Goal: Task Accomplishment & Management: Use online tool/utility

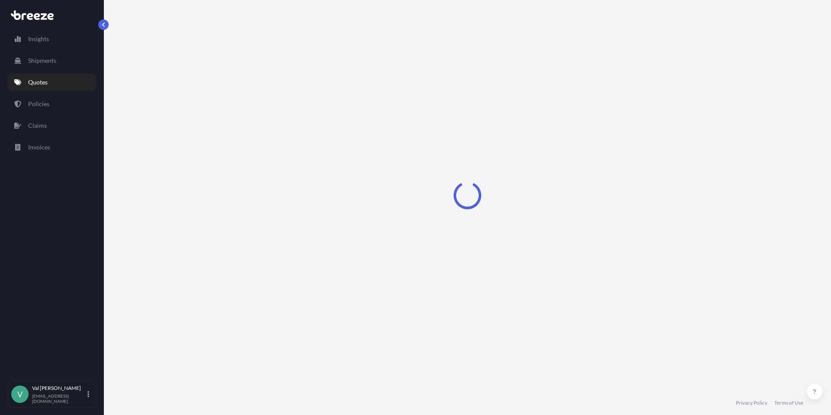
select select "Road"
select select "1"
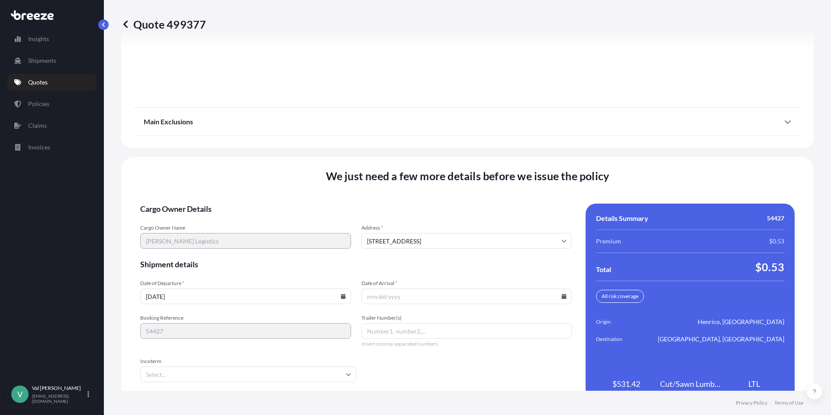
scroll to position [1208, 0]
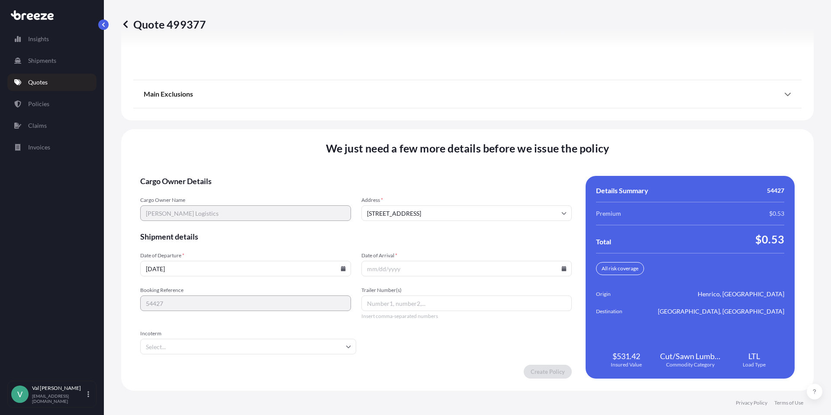
click at [333, 266] on input "[DATE]" at bounding box center [245, 269] width 211 height 16
click at [341, 268] on icon at bounding box center [343, 268] width 5 height 5
click at [265, 189] on button "19" at bounding box center [265, 191] width 14 height 14
type input "[DATE]"
click at [562, 269] on icon at bounding box center [564, 268] width 5 height 5
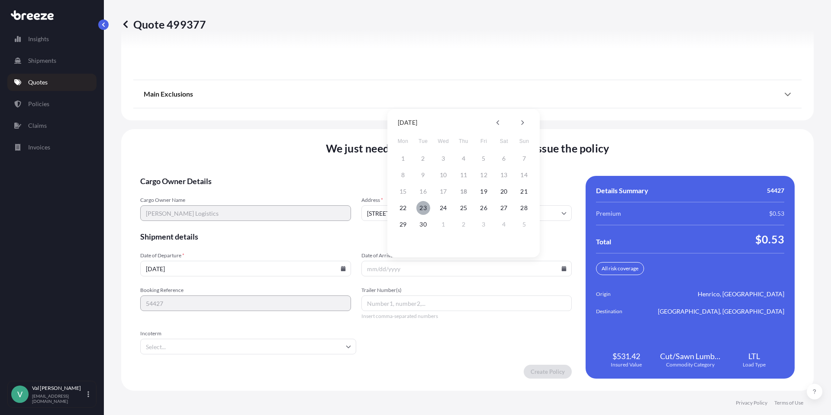
click at [422, 206] on button "23" at bounding box center [423, 208] width 14 height 14
type input "[DATE]"
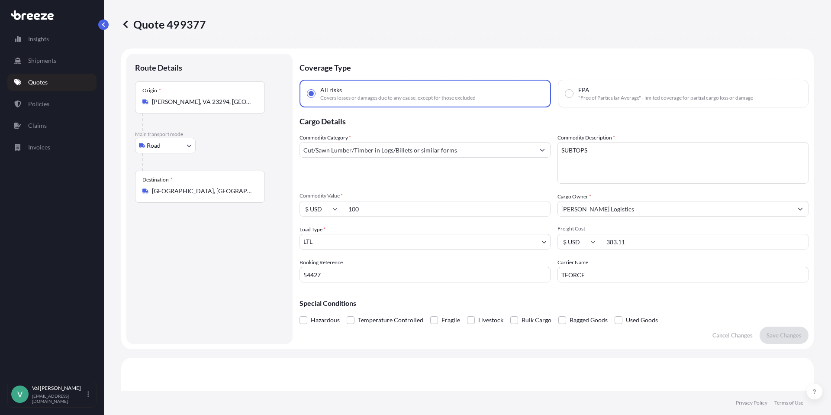
select select "Road"
select select "1"
